Goal: Task Accomplishment & Management: Manage account settings

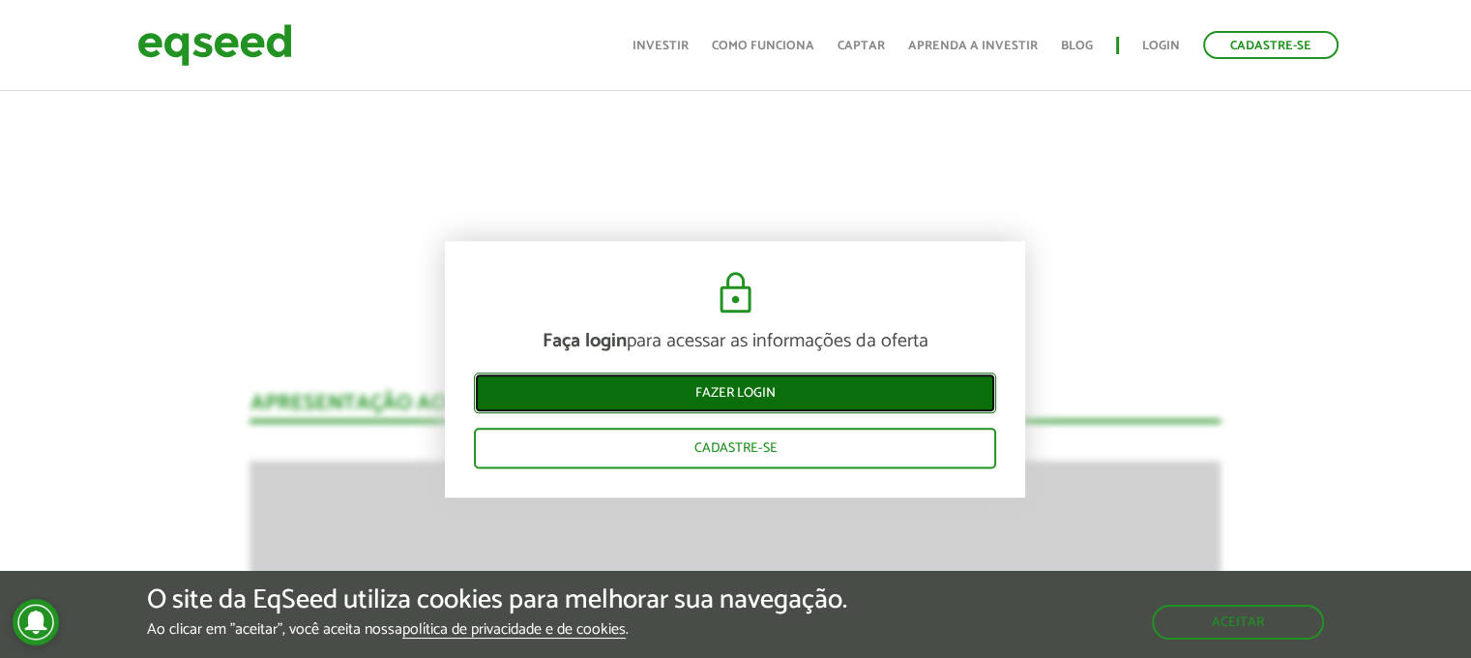
click at [760, 403] on link "Fazer login" at bounding box center [735, 393] width 522 height 41
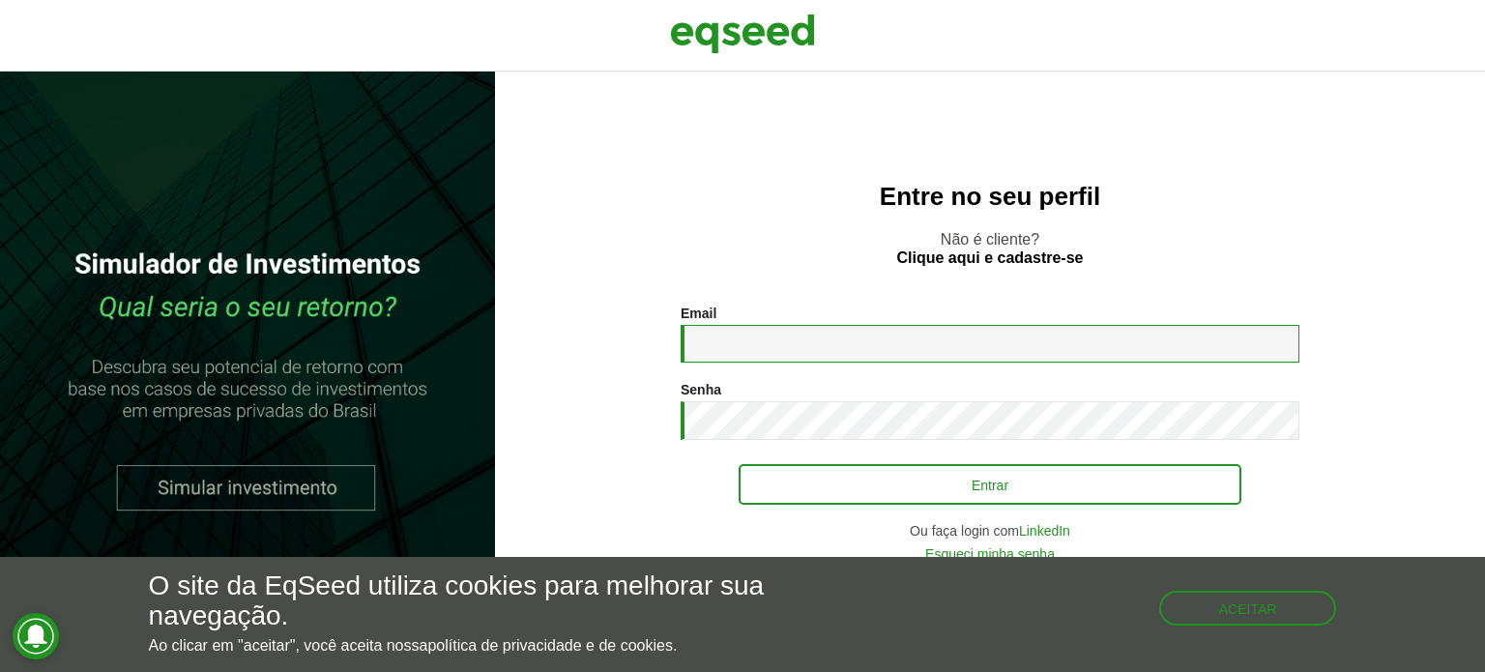
type input "**********"
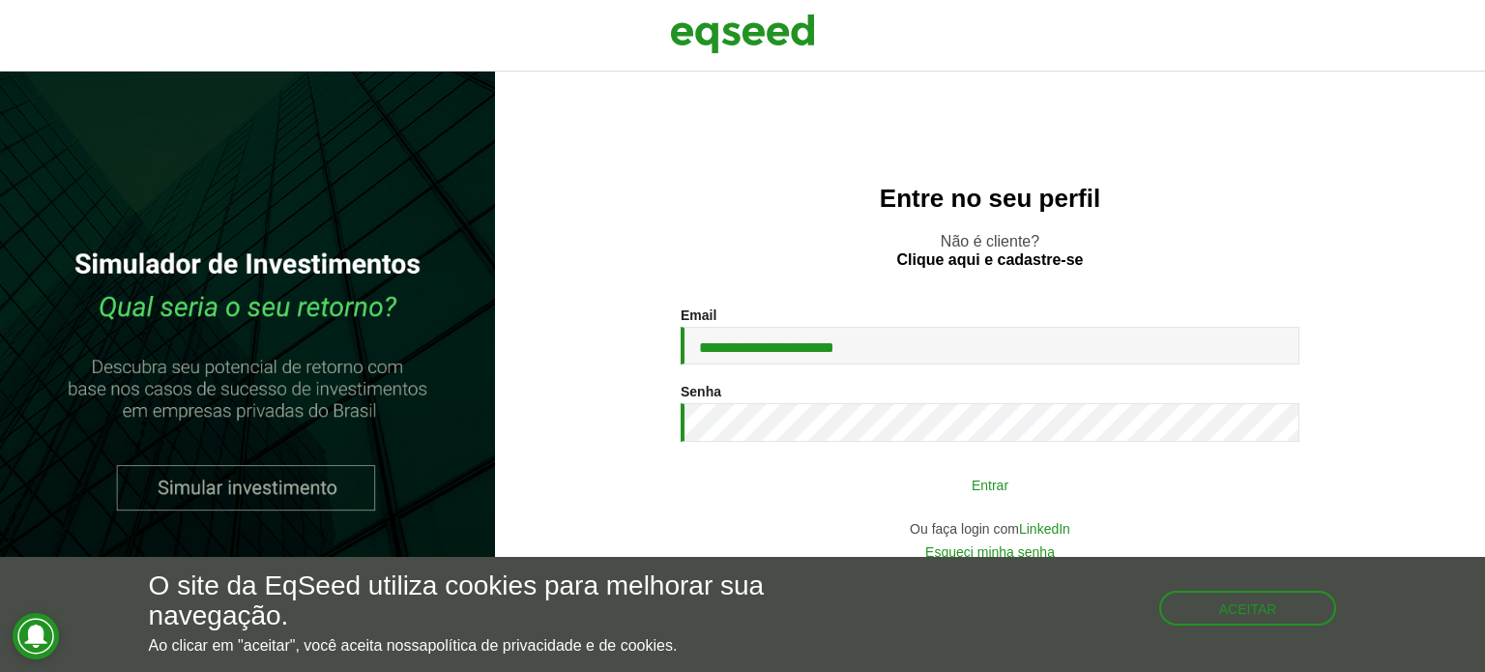
click at [919, 485] on button "Entrar" at bounding box center [990, 484] width 503 height 37
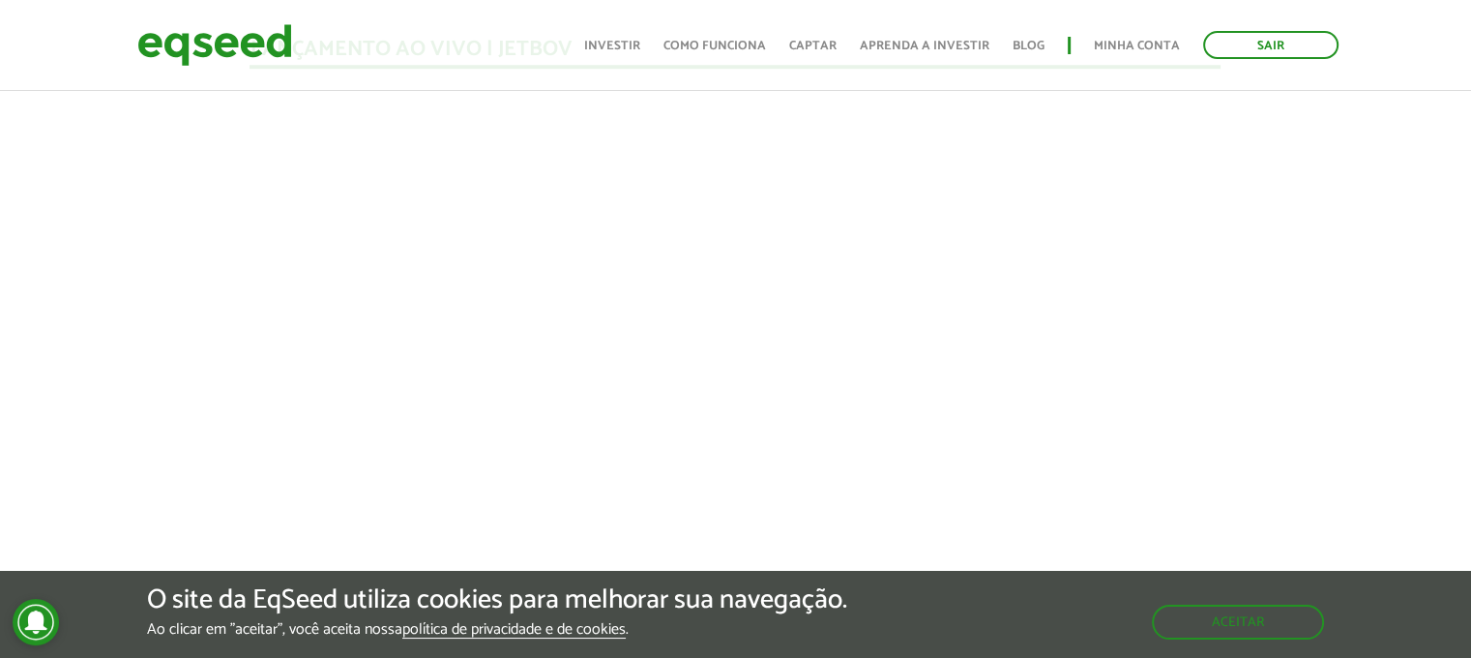
scroll to position [1847, 0]
